Goal: Task Accomplishment & Management: Manage account settings

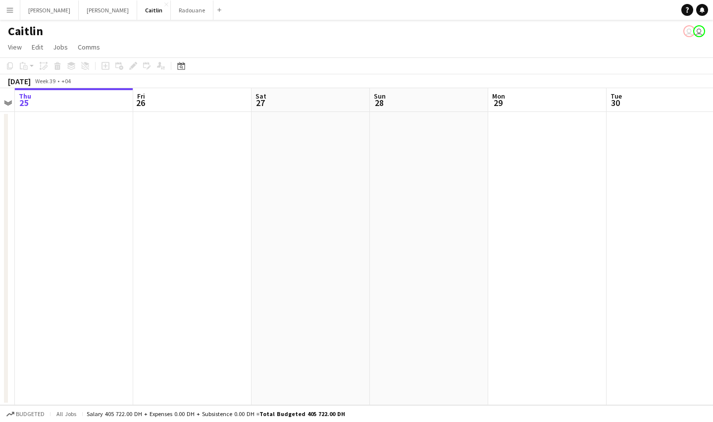
drag, startPoint x: 277, startPoint y: 201, endPoint x: 109, endPoint y: 202, distance: 167.3
click at [80, 212] on app-calendar-viewport "Mon 22 Tue 23 Wed 24 Thu 25 Fri 26 Sat 27 Sun 28 Mon 29 Tue 30 Wed 1 Thu 2 0/1 …" at bounding box center [356, 246] width 713 height 317
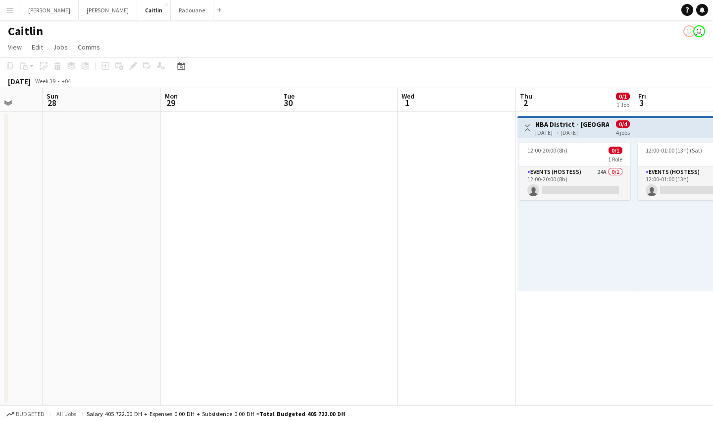
drag, startPoint x: 394, startPoint y: 216, endPoint x: 181, endPoint y: 205, distance: 213.1
click at [190, 208] on app-calendar-viewport "Wed 24 Thu 25 Fri 26 Sat 27 Sun 28 Mon 29 Tue 30 Wed 1 Thu 2 0/1 1 Job Fri 3 0/…" at bounding box center [356, 246] width 713 height 317
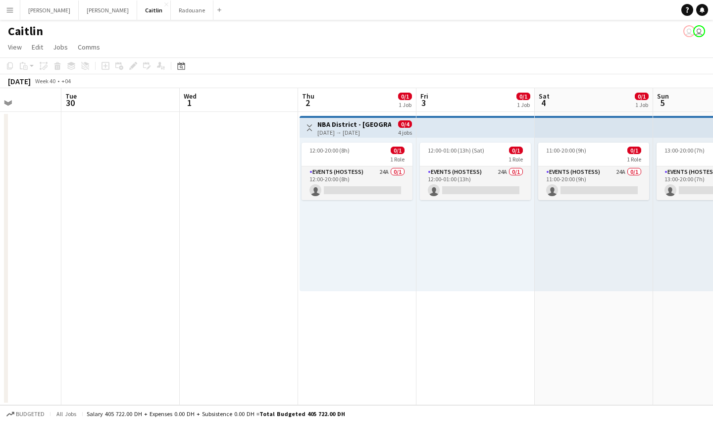
scroll to position [0, 506]
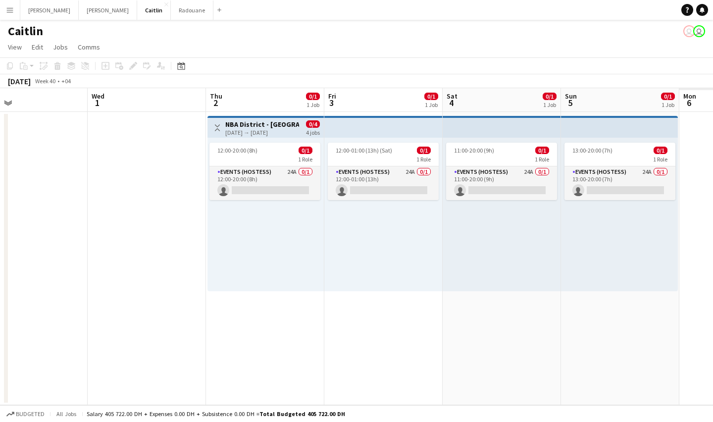
drag, startPoint x: 549, startPoint y: 202, endPoint x: 281, endPoint y: 208, distance: 268.8
click at [281, 208] on app-calendar-viewport "Fri 26 Sat 27 Sun 28 Mon 29 Tue 30 Wed 1 Thu 2 0/1 1 Job Fri 3 0/1 1 Job Sat 4 …" at bounding box center [356, 246] width 713 height 317
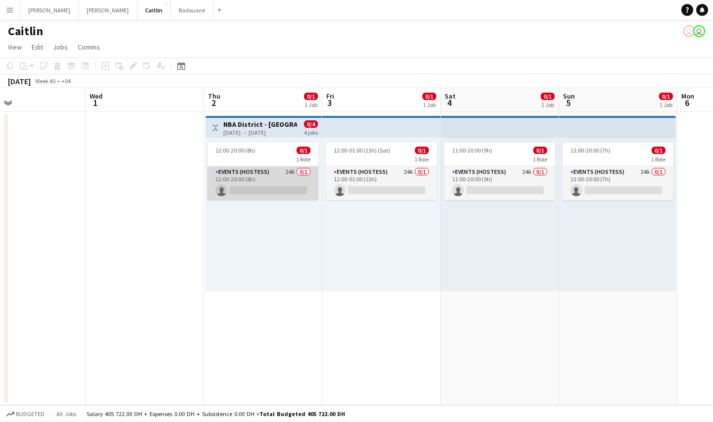
click at [252, 166] on app-card-role "Events (Hostess) 24A 0/1 12:00-20:00 (8h) single-neutral-actions" at bounding box center [262, 183] width 111 height 34
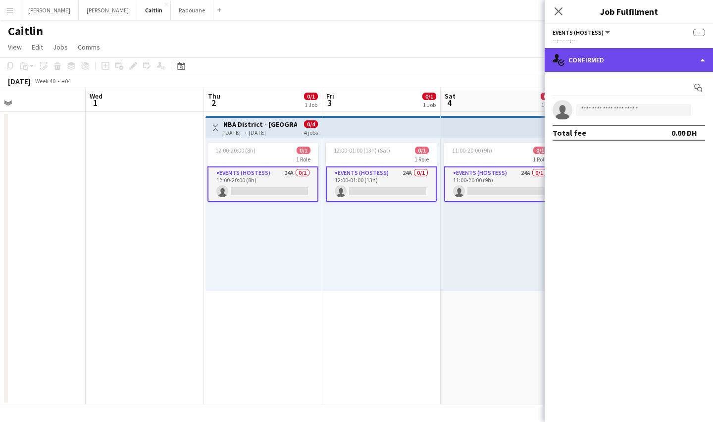
click at [631, 65] on div "single-neutral-actions-check-2 Confirmed" at bounding box center [628, 60] width 168 height 24
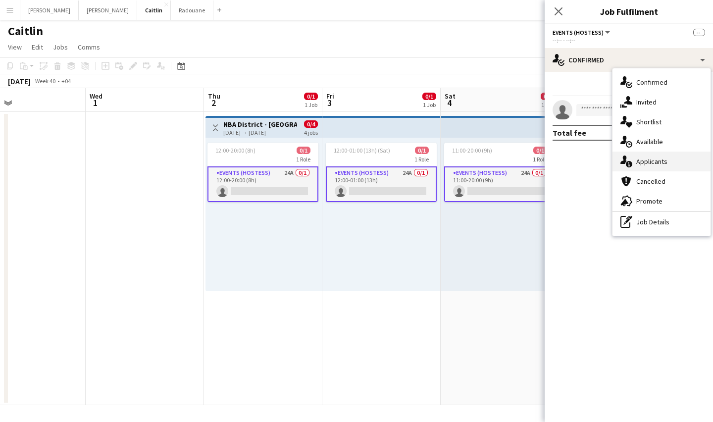
click at [675, 153] on div "single-neutral-actions-information Applicants" at bounding box center [661, 161] width 98 height 20
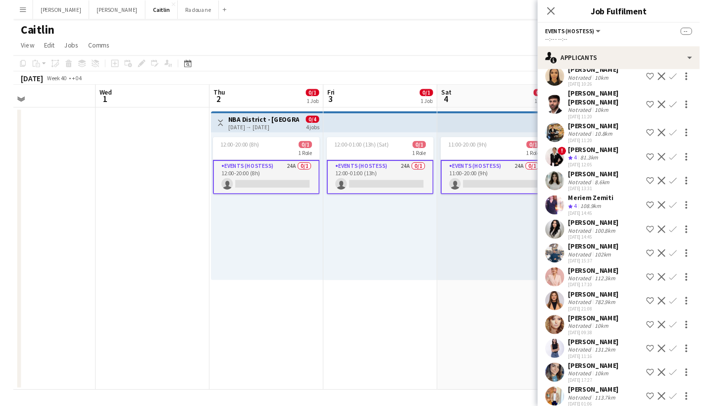
scroll to position [228, 0]
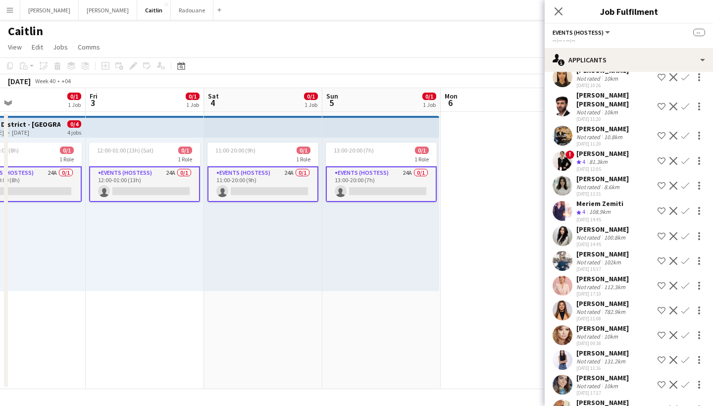
click at [16, 10] on button "Menu" at bounding box center [10, 10] width 20 height 20
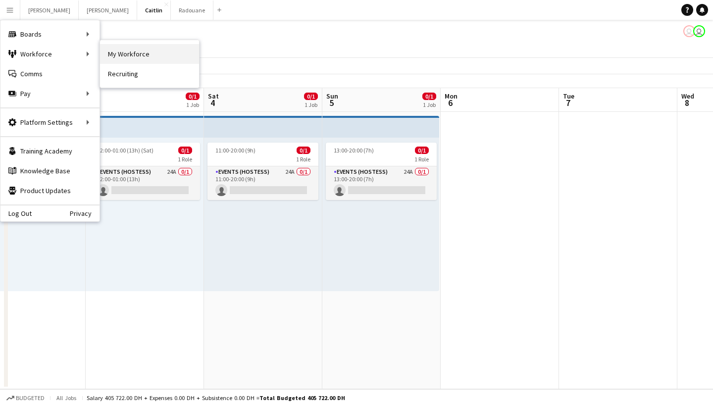
click at [114, 49] on link "My Workforce" at bounding box center [149, 54] width 99 height 20
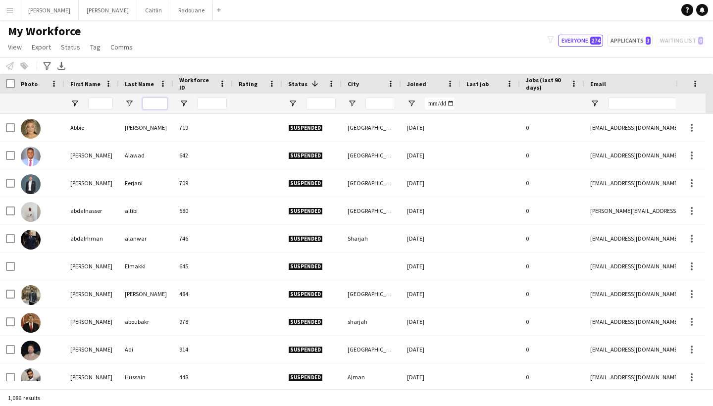
click at [158, 101] on input "Last Name Filter Input" at bounding box center [155, 104] width 25 height 12
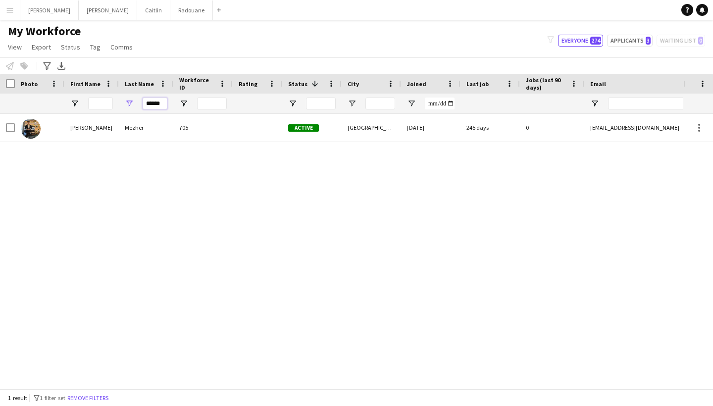
type input "******"
drag, startPoint x: 152, startPoint y: 119, endPoint x: 135, endPoint y: 136, distance: 23.8
click at [135, 136] on div "Mezher" at bounding box center [146, 127] width 54 height 27
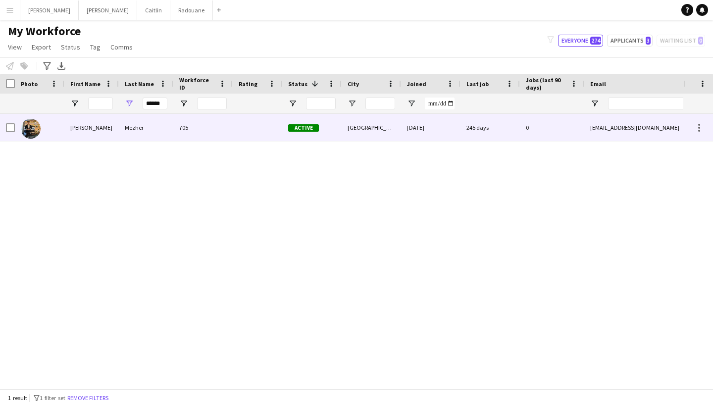
click at [608, 132] on div "[EMAIL_ADDRESS][DOMAIN_NAME]" at bounding box center [683, 127] width 198 height 27
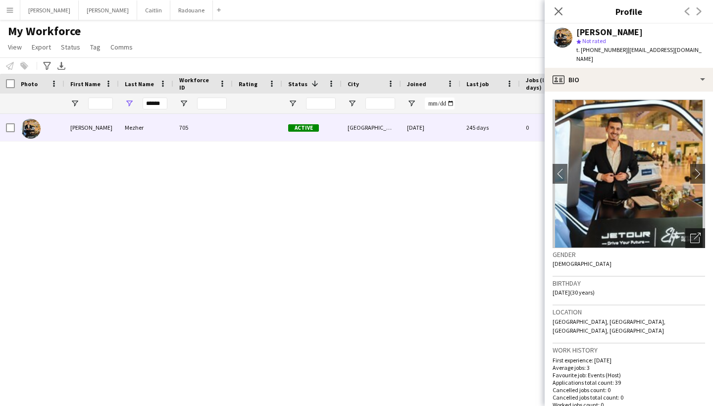
click at [693, 228] on div "Open photos pop-in" at bounding box center [695, 238] width 20 height 20
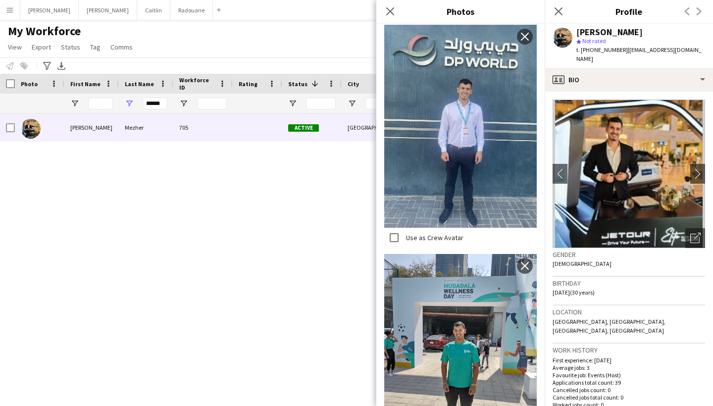
scroll to position [1359, 0]
